Goal: Navigation & Orientation: Find specific page/section

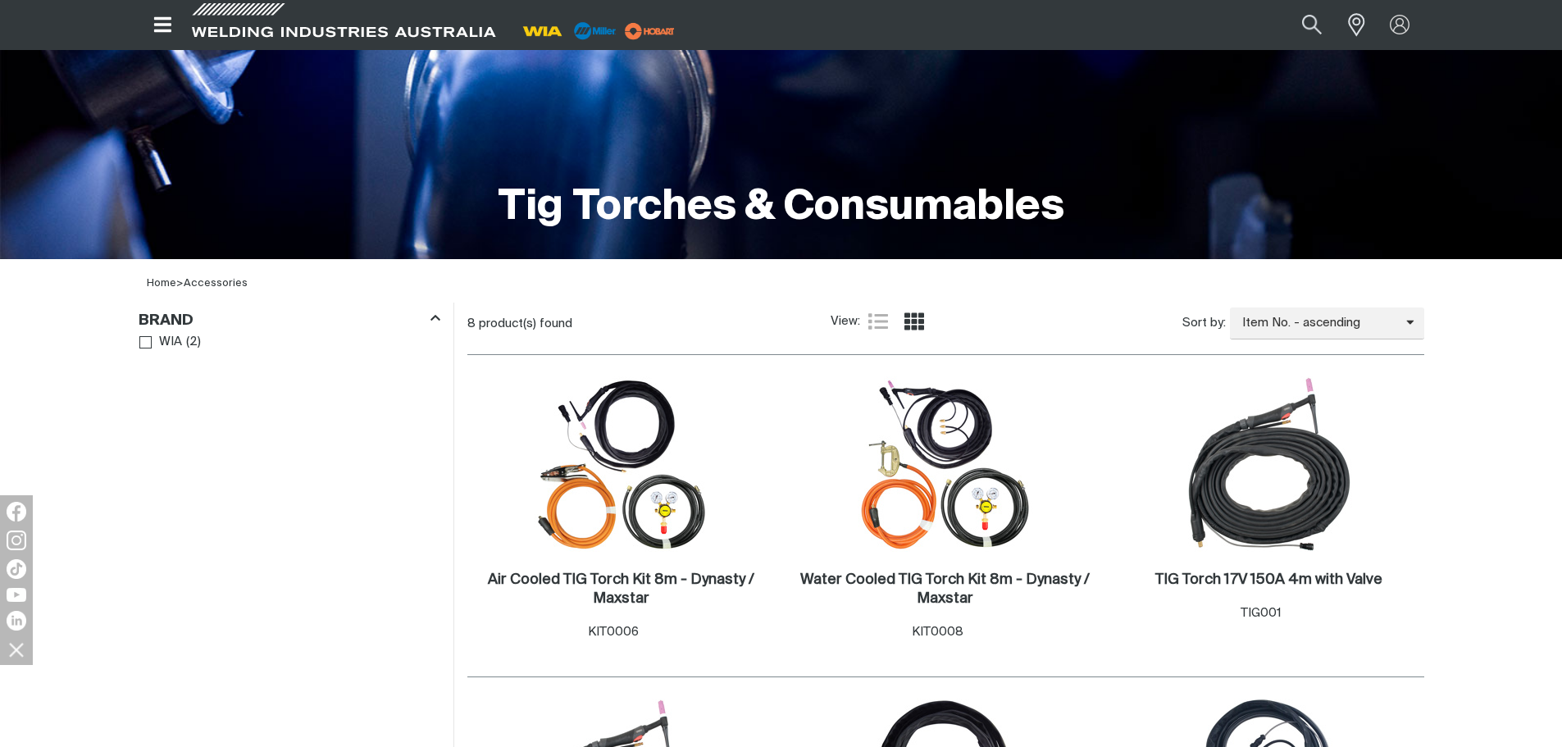
scroll to position [267, 0]
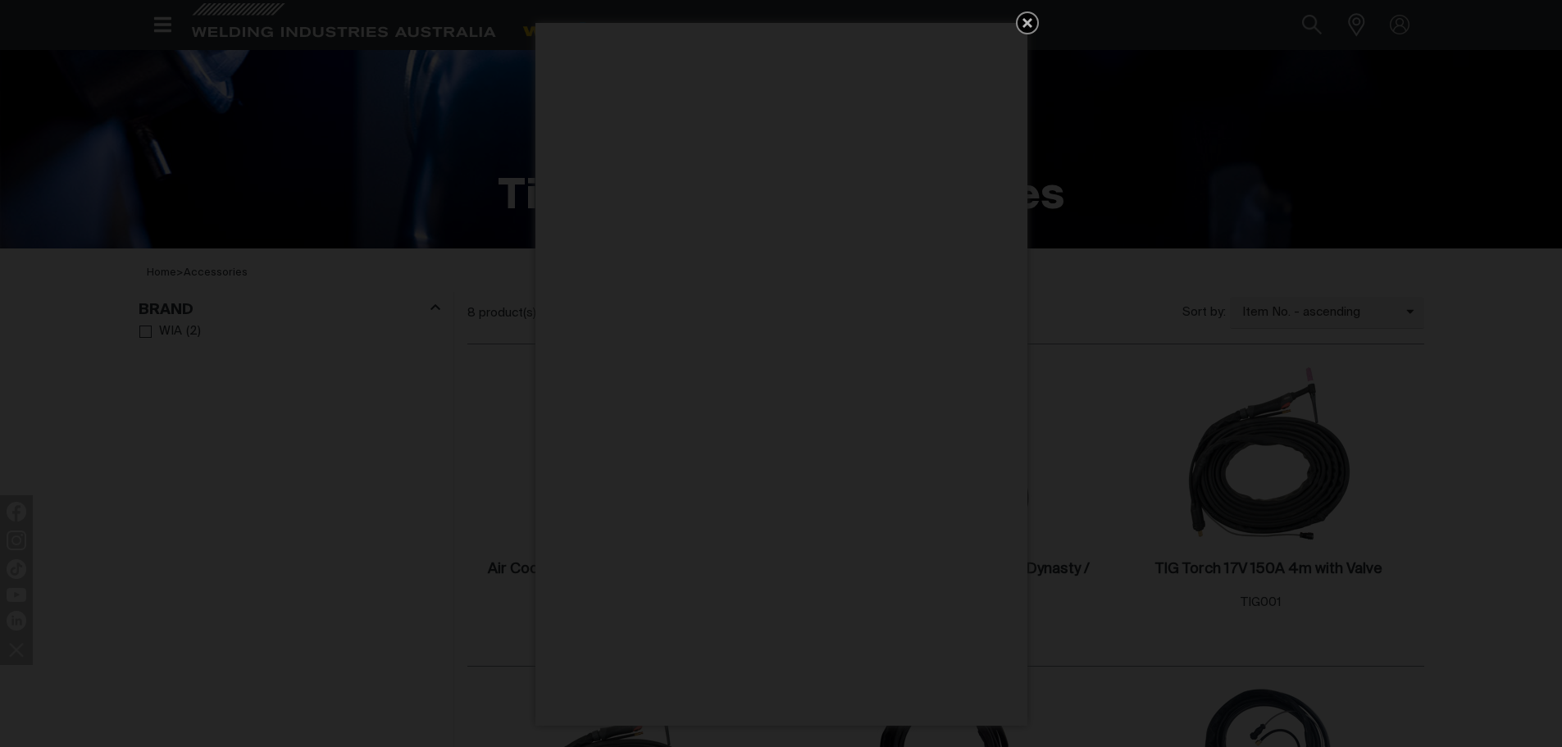
click at [1031, 21] on icon "Get 5 WIA Welding Guides Free!" at bounding box center [1028, 23] width 10 height 10
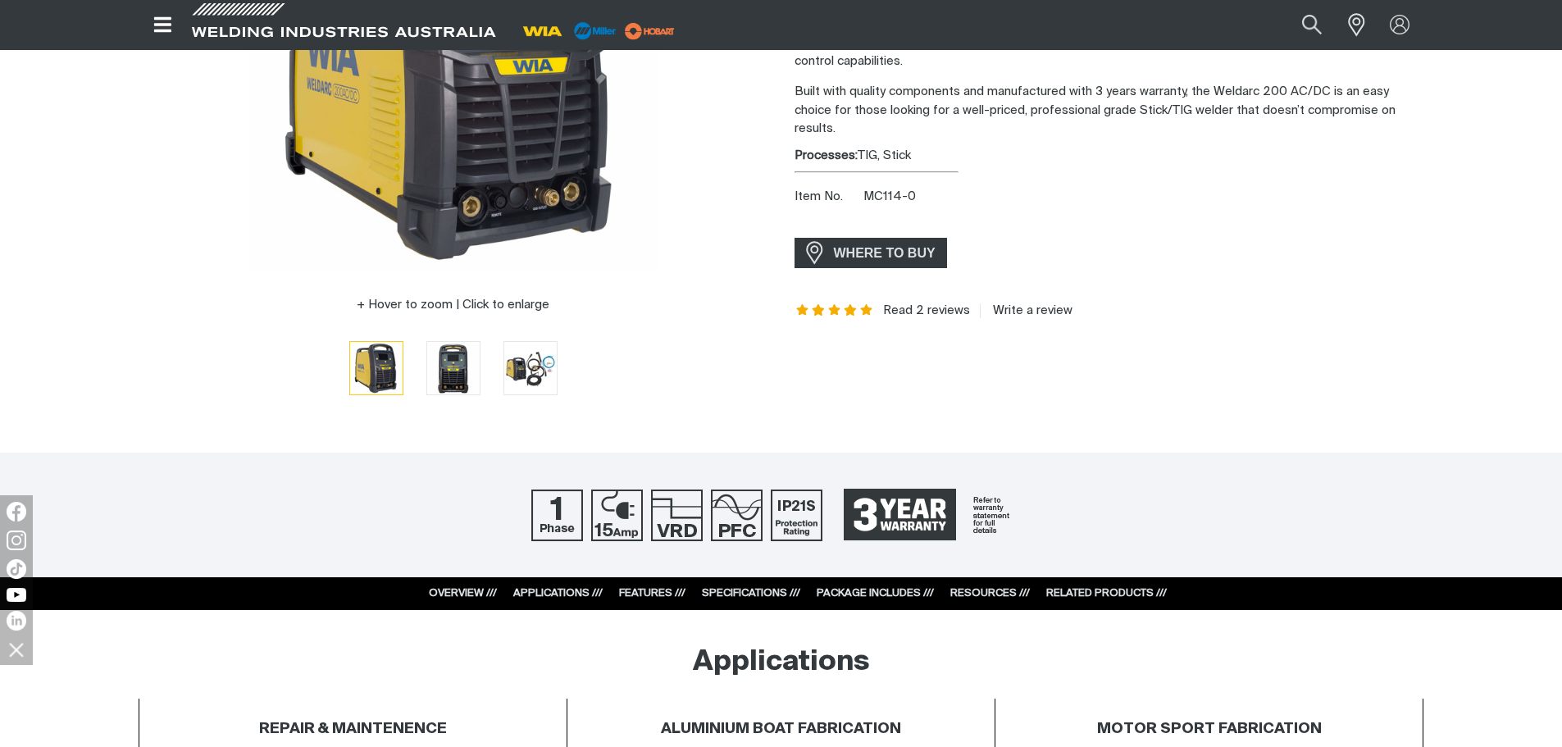
scroll to position [328, 0]
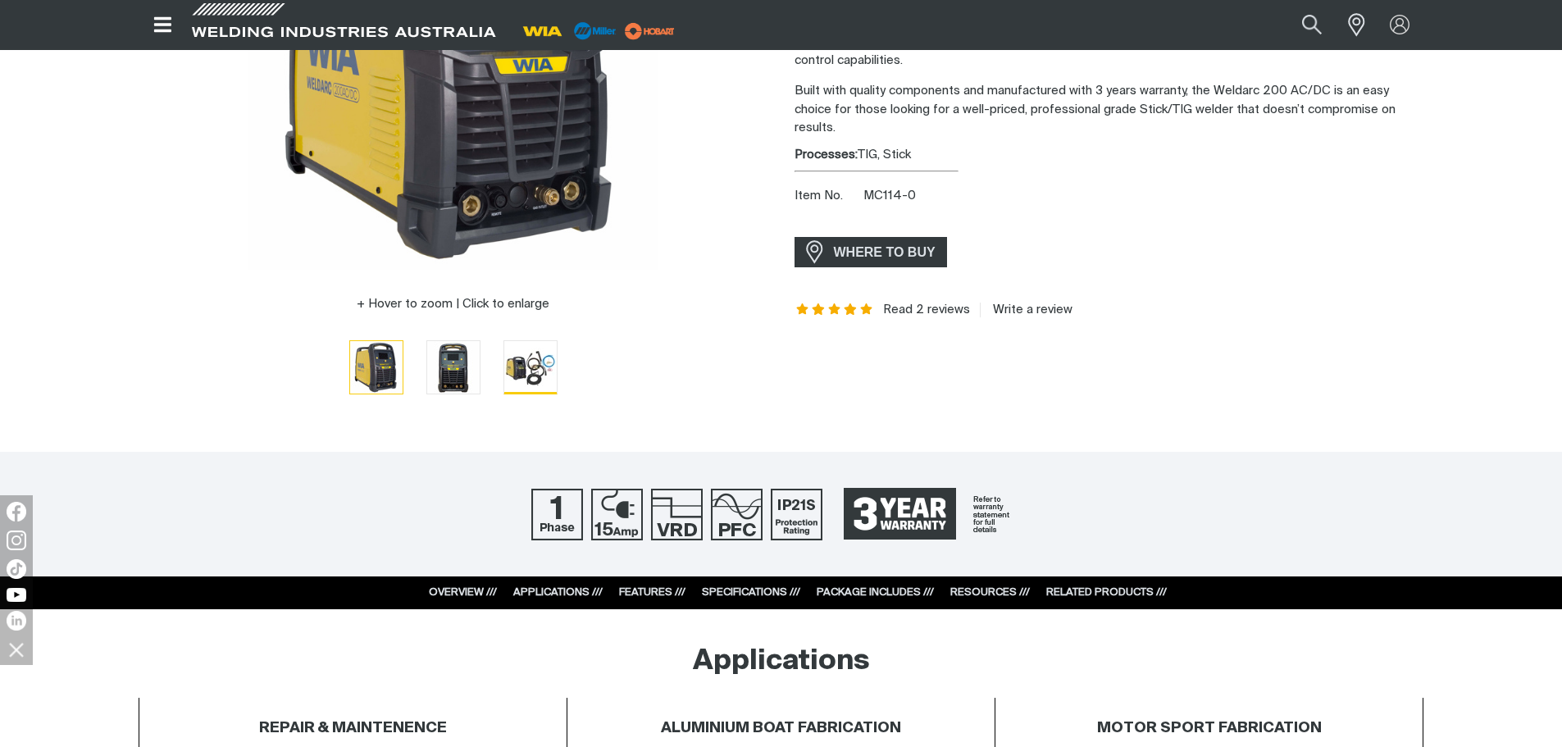
click at [532, 375] on img "Go to slide 3" at bounding box center [530, 367] width 52 height 52
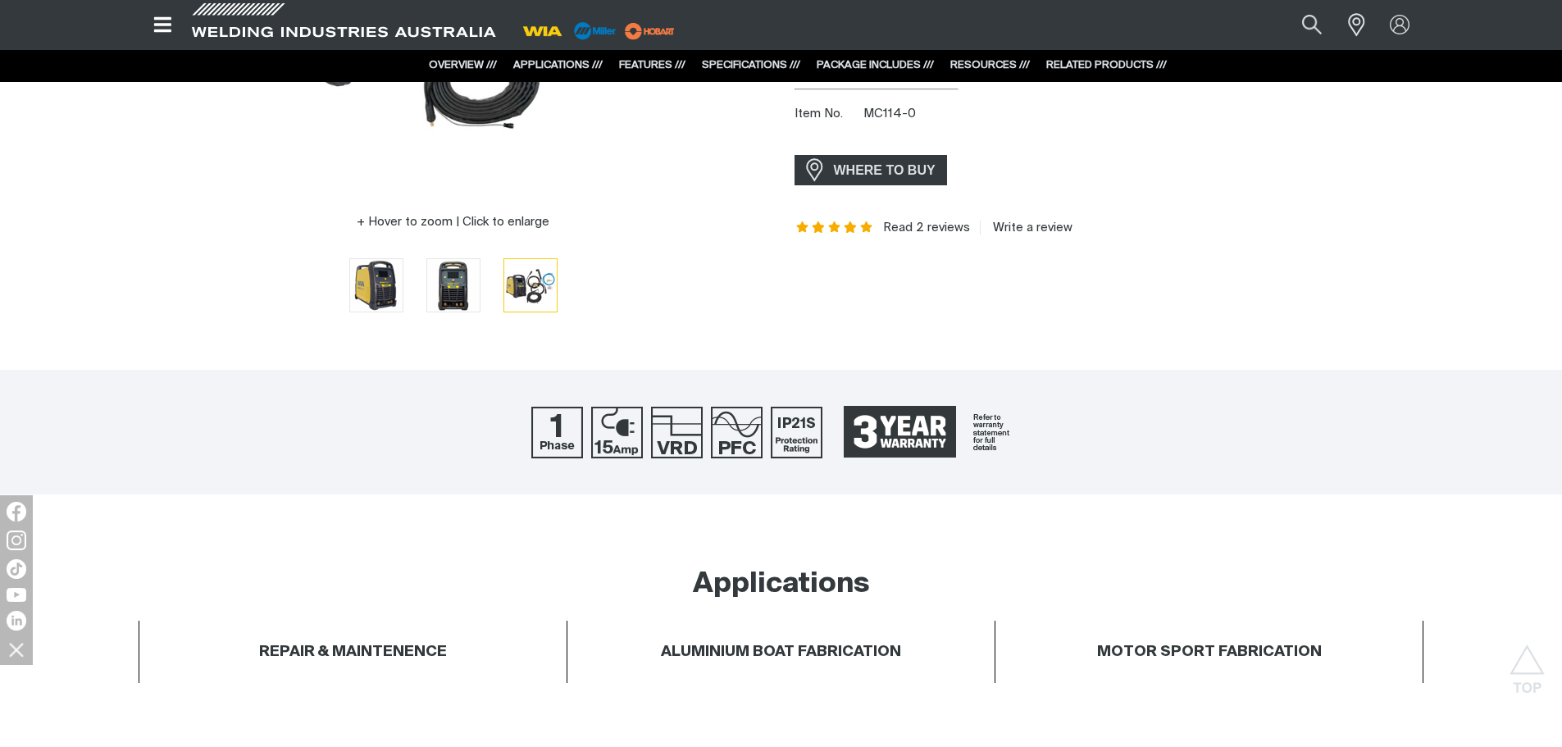
scroll to position [369, 0]
